Goal: Task Accomplishment & Management: Manage account settings

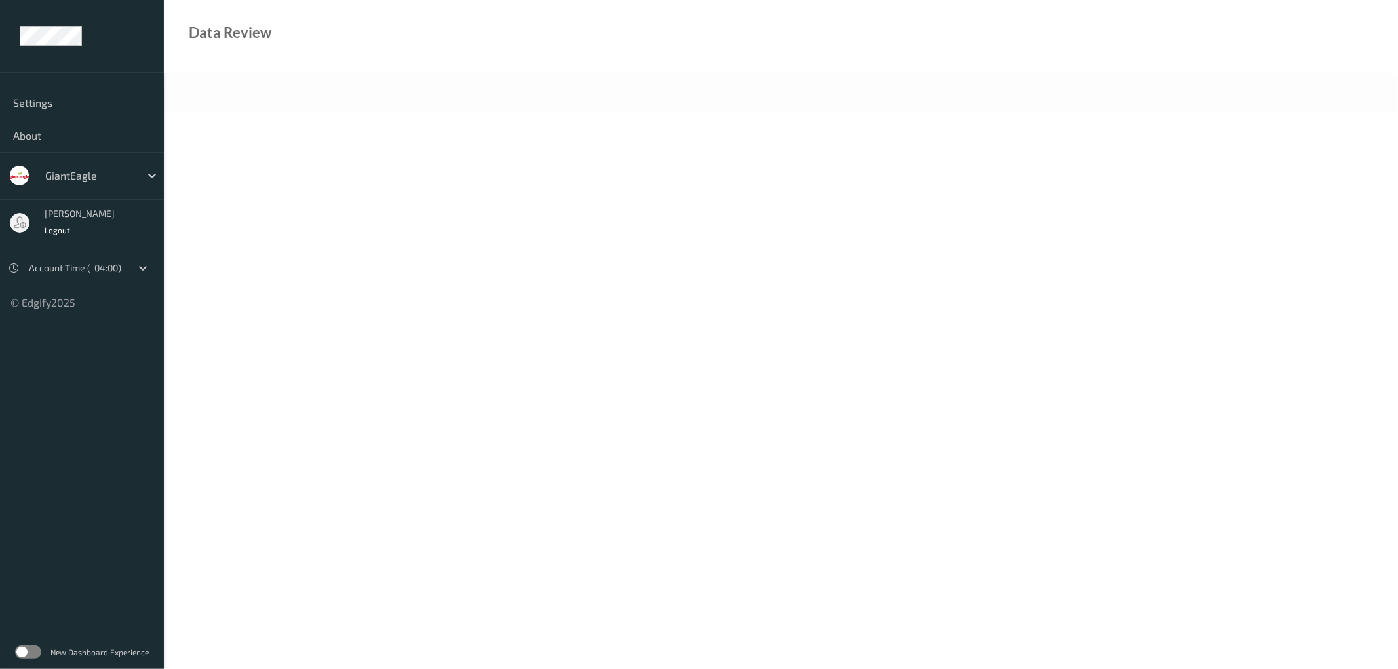
click at [37, 649] on label at bounding box center [28, 652] width 26 height 13
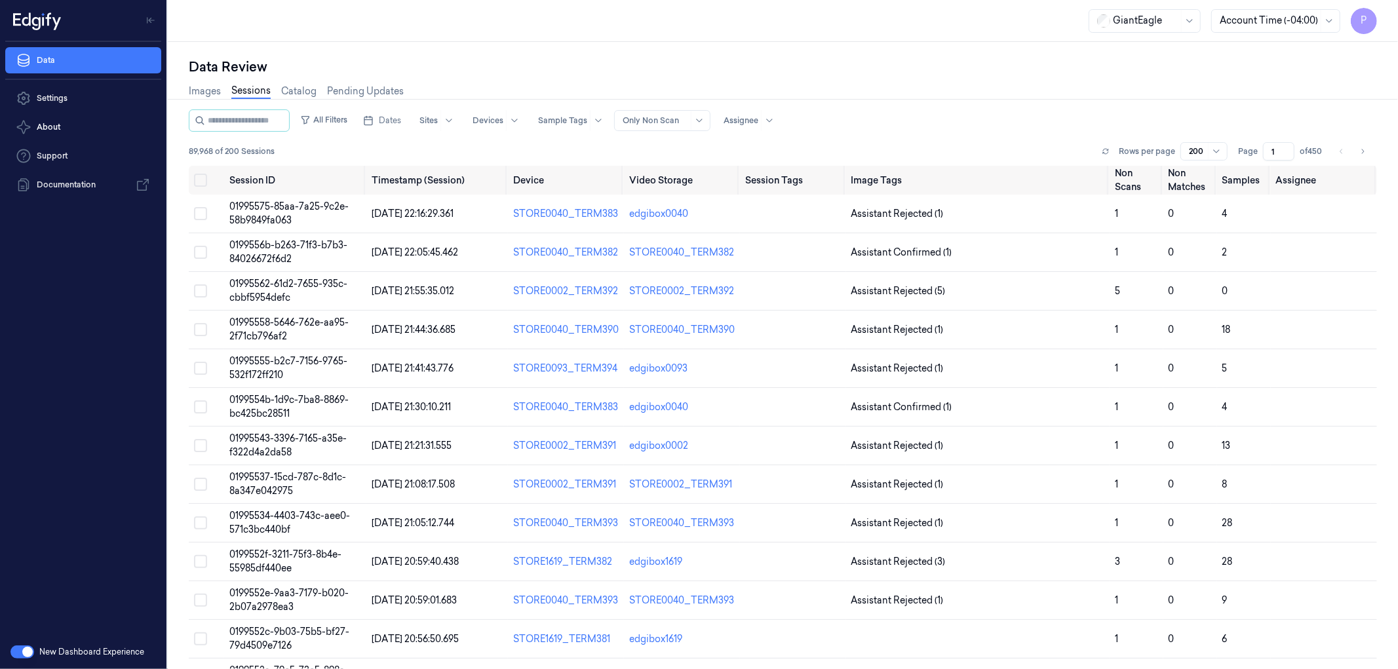
click at [18, 651] on button "button" at bounding box center [22, 652] width 24 height 13
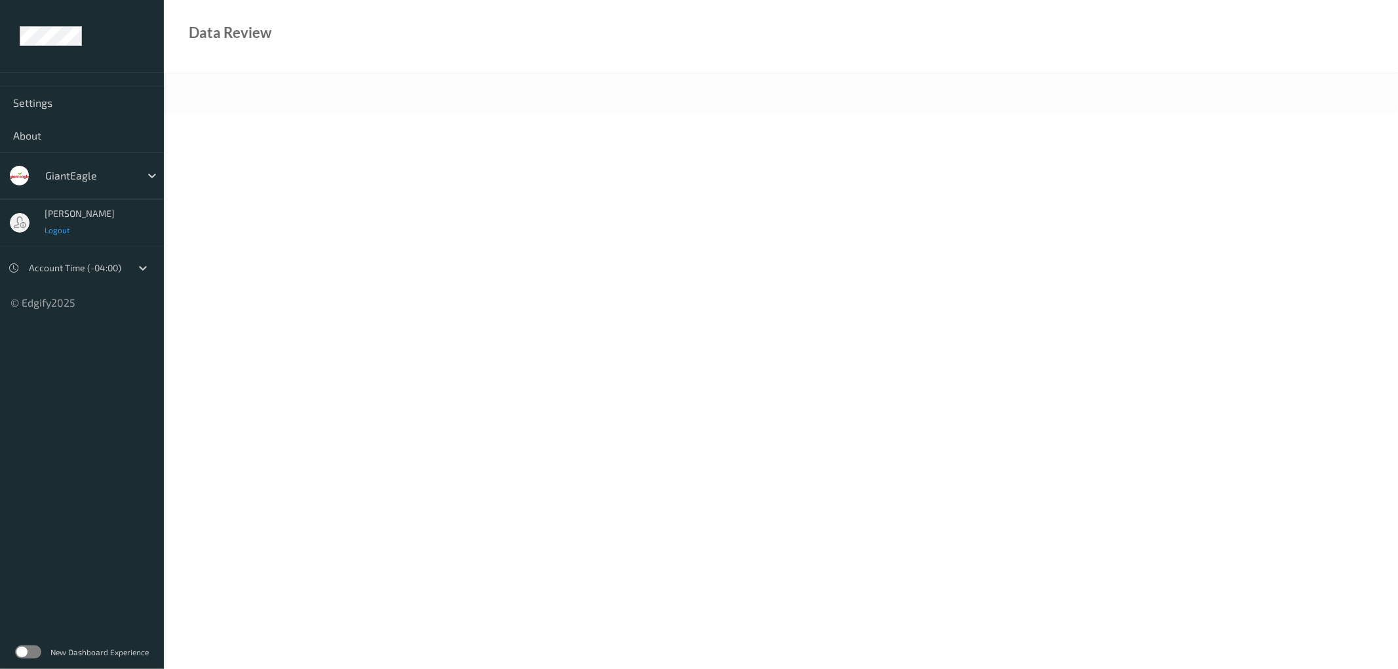
click at [64, 230] on span "Logout" at bounding box center [58, 229] width 26 height 9
